Goal: Entertainment & Leisure: Consume media (video, audio)

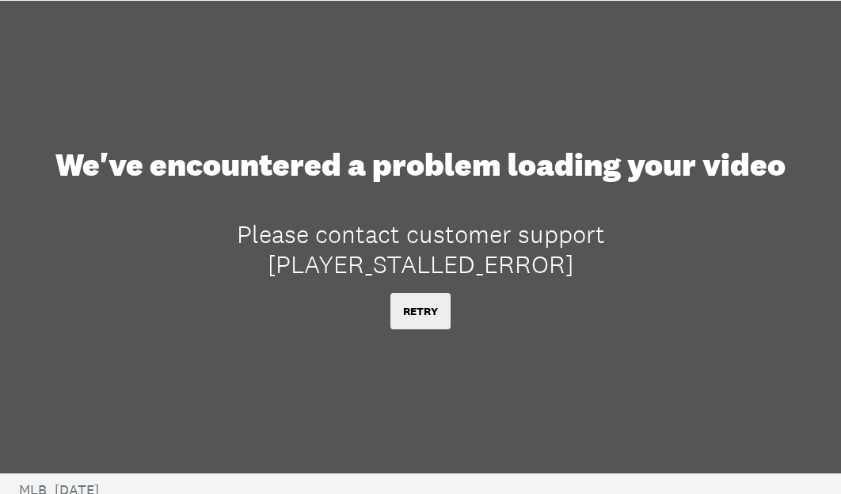
click at [415, 319] on button "RETRY" at bounding box center [420, 311] width 60 height 36
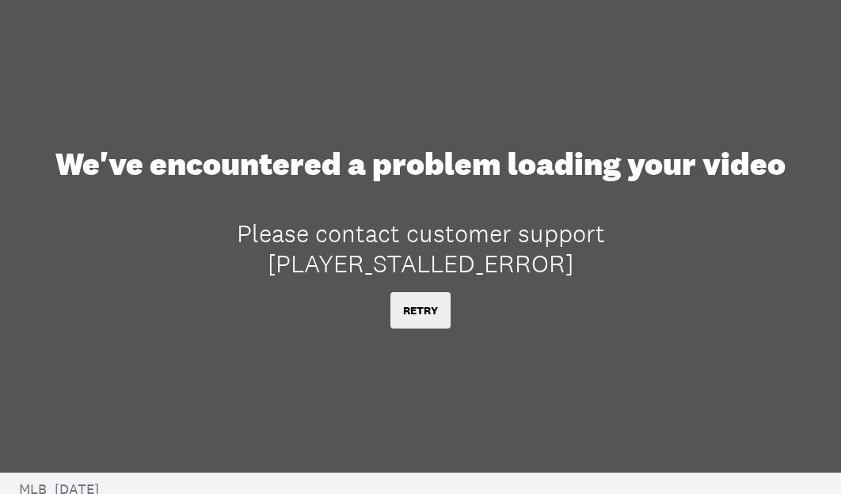
click at [427, 312] on button "RETRY" at bounding box center [420, 310] width 60 height 36
click at [430, 295] on div "We've encountered a problem loading your video Please contact customer support …" at bounding box center [420, 236] width 841 height 247
click at [430, 306] on button "RETRY" at bounding box center [420, 310] width 60 height 36
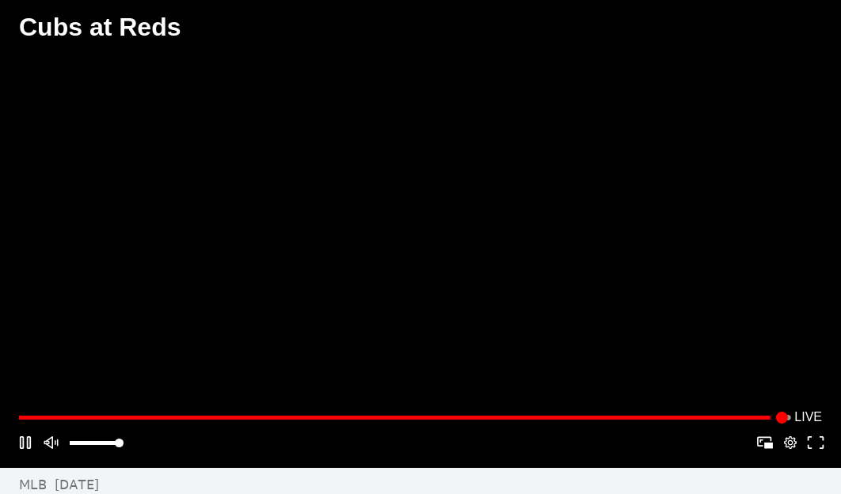
scroll to position [2, 0]
